Goal: Download file/media

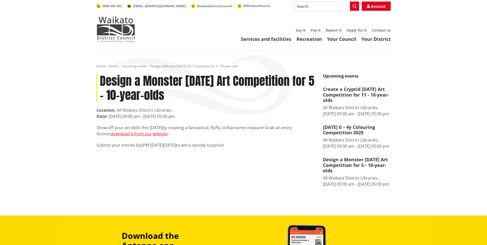
click at [320, 5] on input "Search" at bounding box center [326, 6] width 66 height 9
click at [128, 133] on link "download it from our website" at bounding box center [138, 134] width 57 height 6
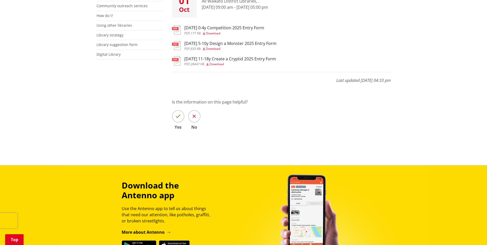
scroll to position [257, 0]
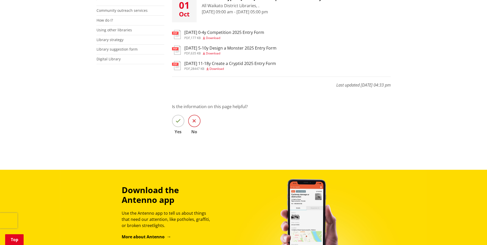
click at [194, 123] on icon at bounding box center [193, 120] width 3 height 5
click at [0, 0] on input "No" at bounding box center [0, 0] width 0 height 0
